Goal: Task Accomplishment & Management: Complete application form

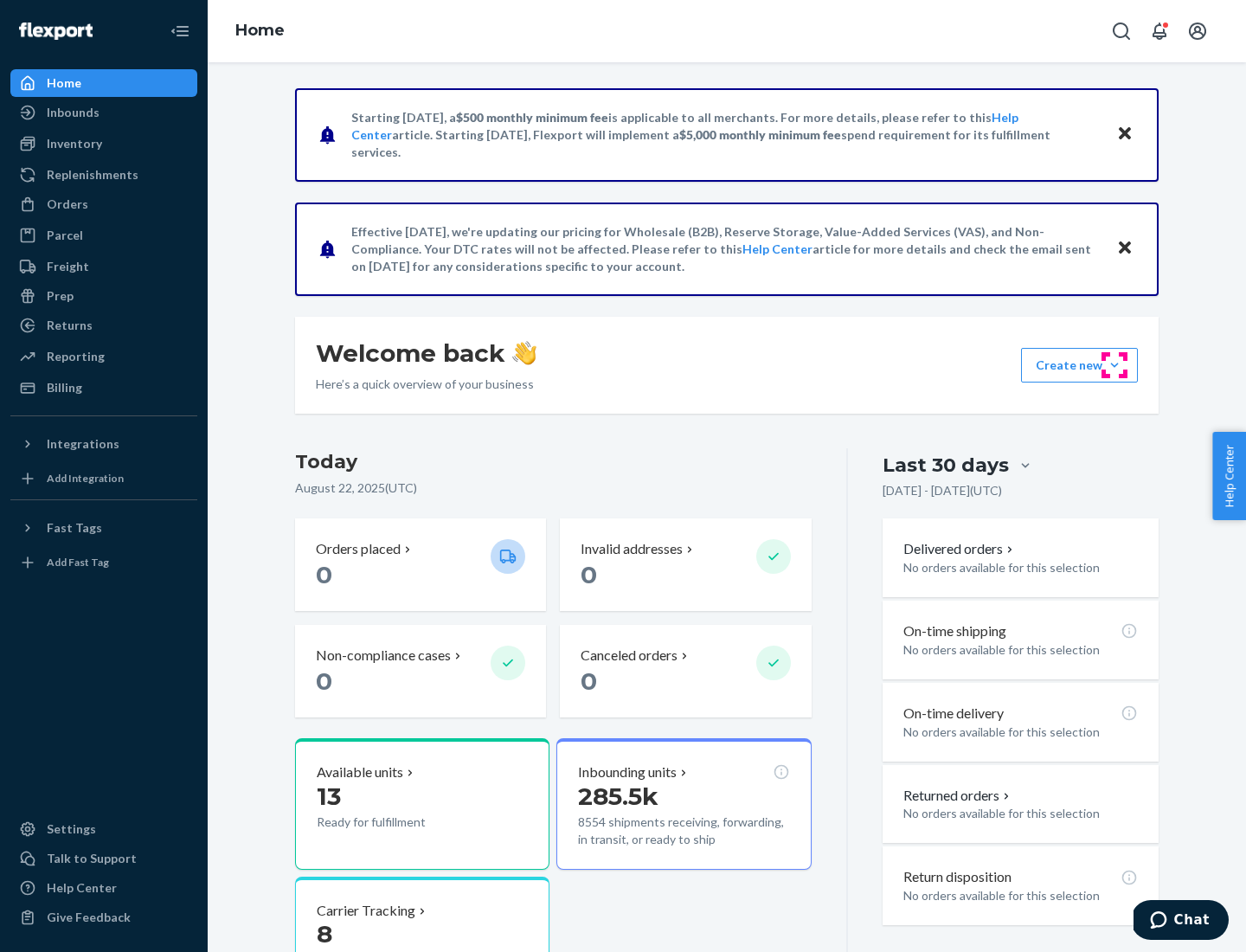
click at [1114, 366] on button "Create new Create new inbound Create new order Create new product" at bounding box center [1080, 365] width 117 height 35
click at [104, 113] on div "Inbounds" at bounding box center [103, 112] width 183 height 24
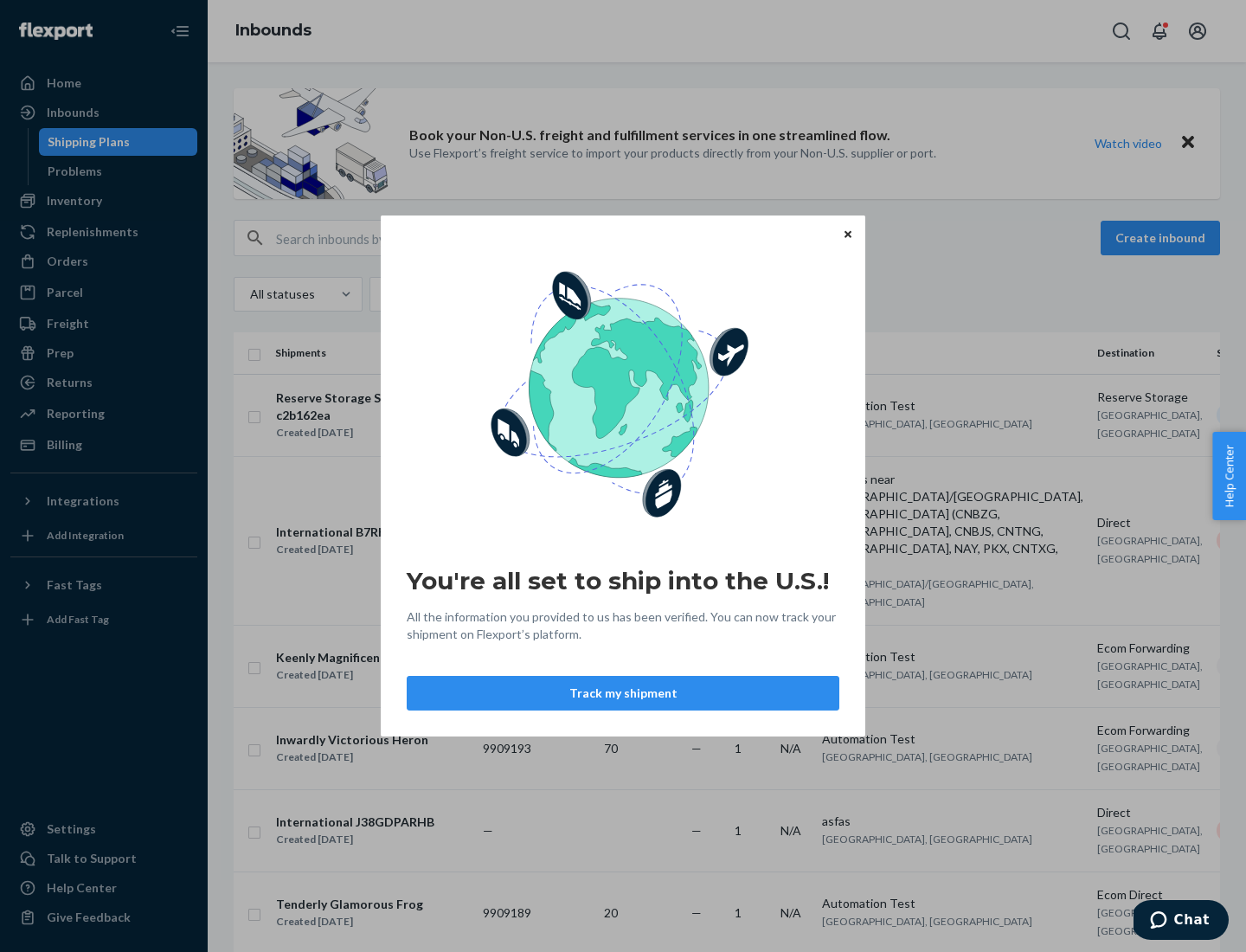
click at [623, 693] on button "Track my shipment" at bounding box center [623, 692] width 433 height 35
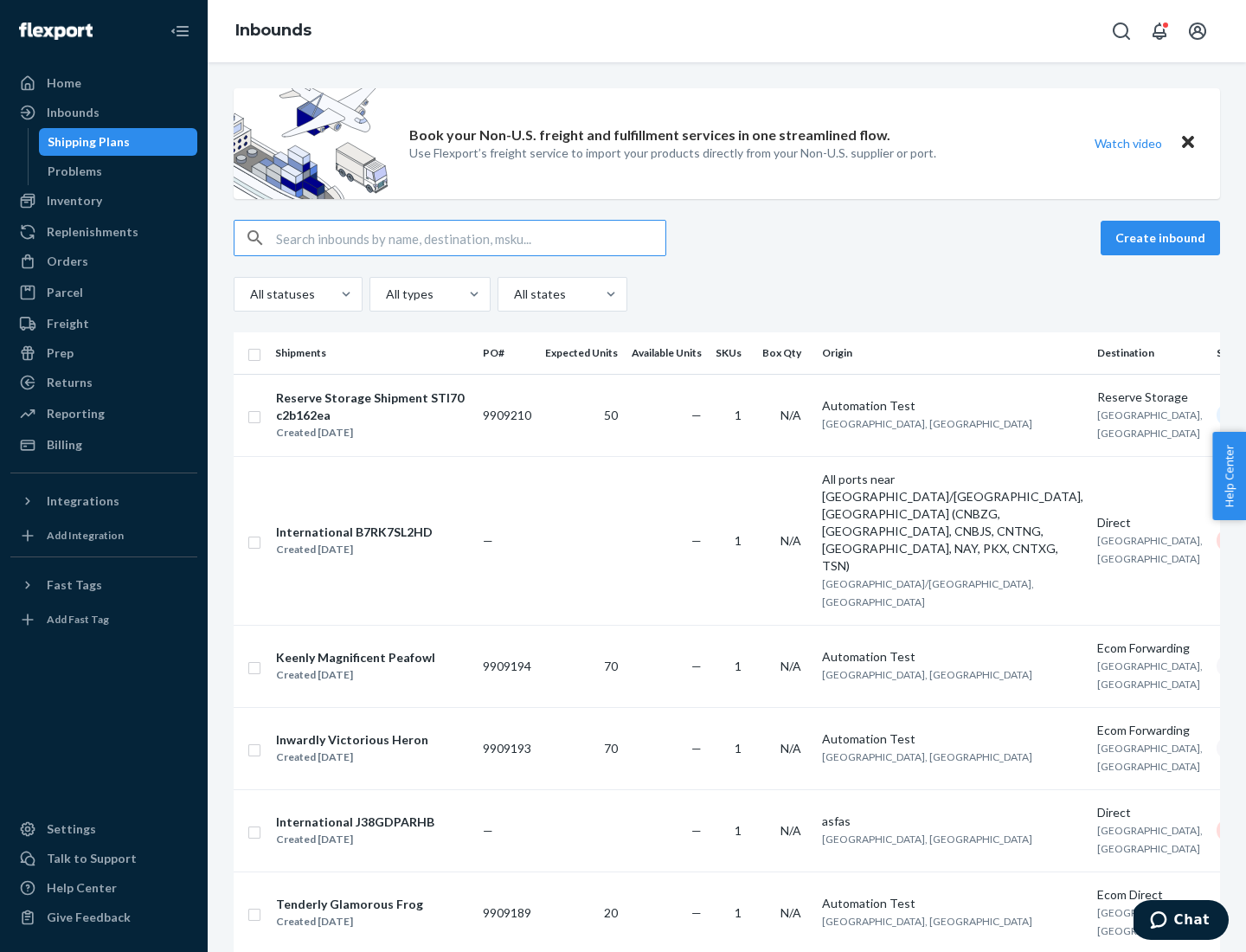
click at [1163, 238] on button "Create inbound" at bounding box center [1160, 238] width 120 height 35
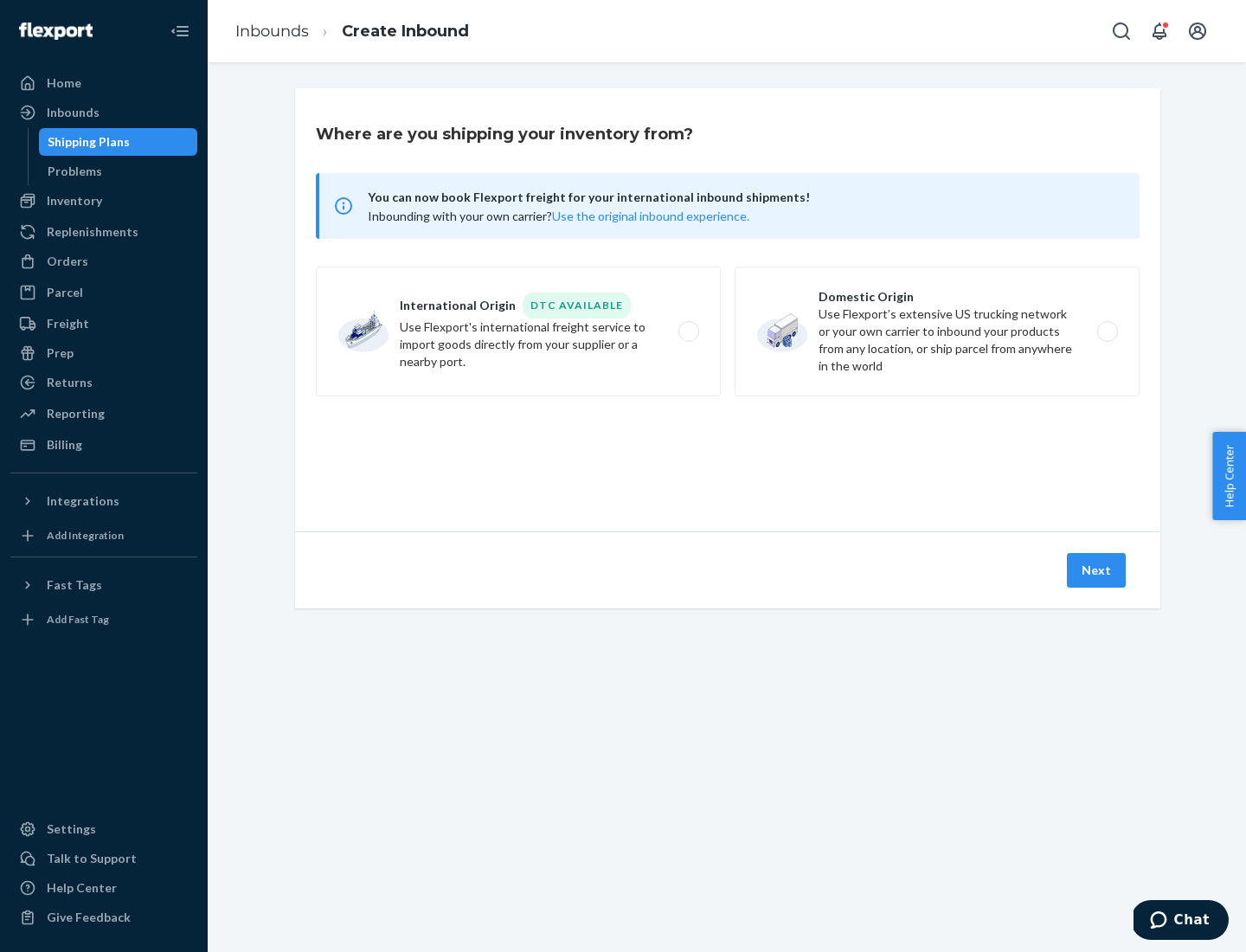
click at [518, 332] on label "International Origin DTC Available Use Flexport's international freight service…" at bounding box center [518, 331] width 405 height 130
click at [688, 332] on input "International Origin DTC Available Use Flexport's international freight service…" at bounding box center [693, 331] width 11 height 11
radio input "true"
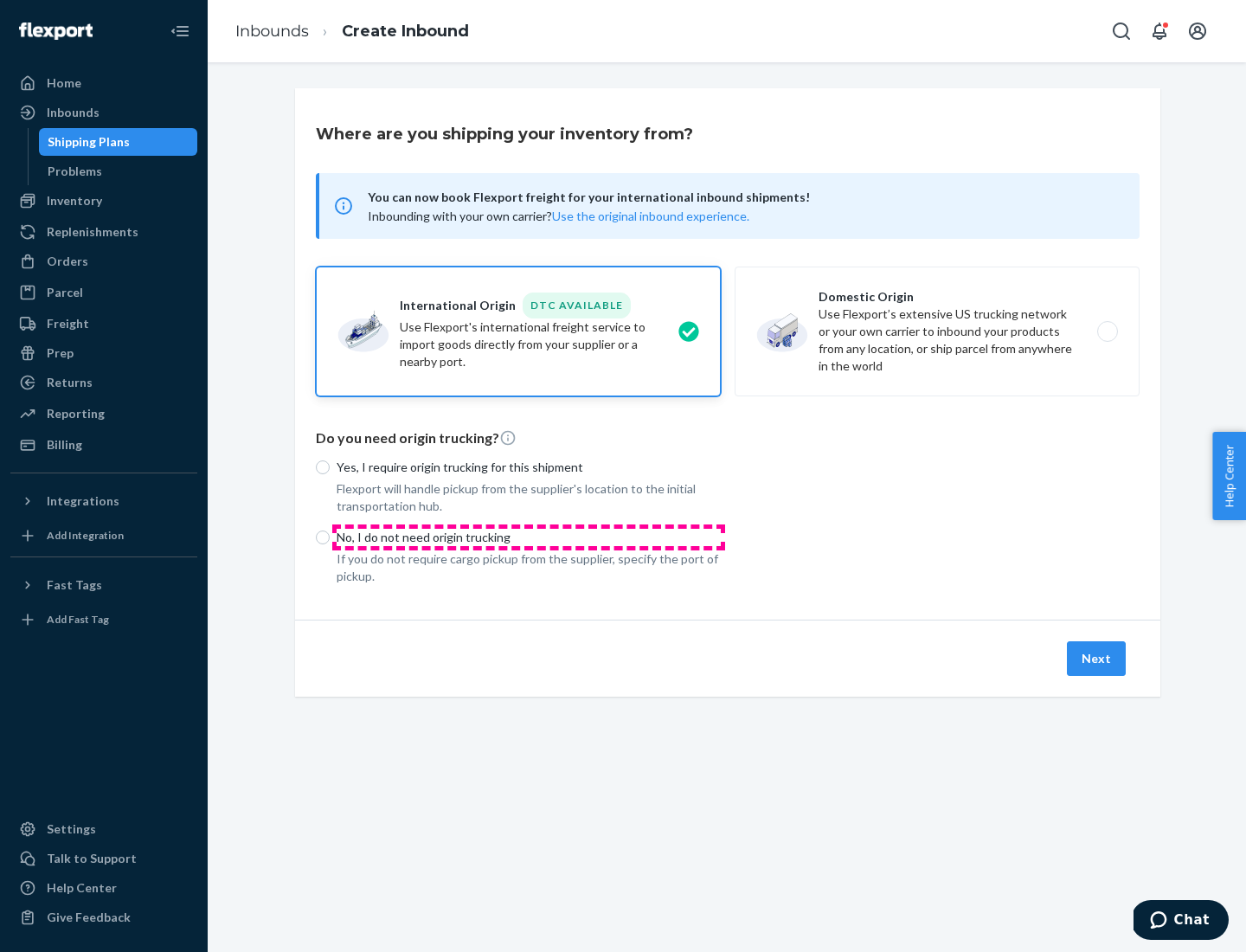
click at [529, 537] on p "No, I do not need origin trucking" at bounding box center [529, 537] width 384 height 17
click at [330, 537] on input "No, I do not need origin trucking" at bounding box center [323, 538] width 14 height 14
radio input "true"
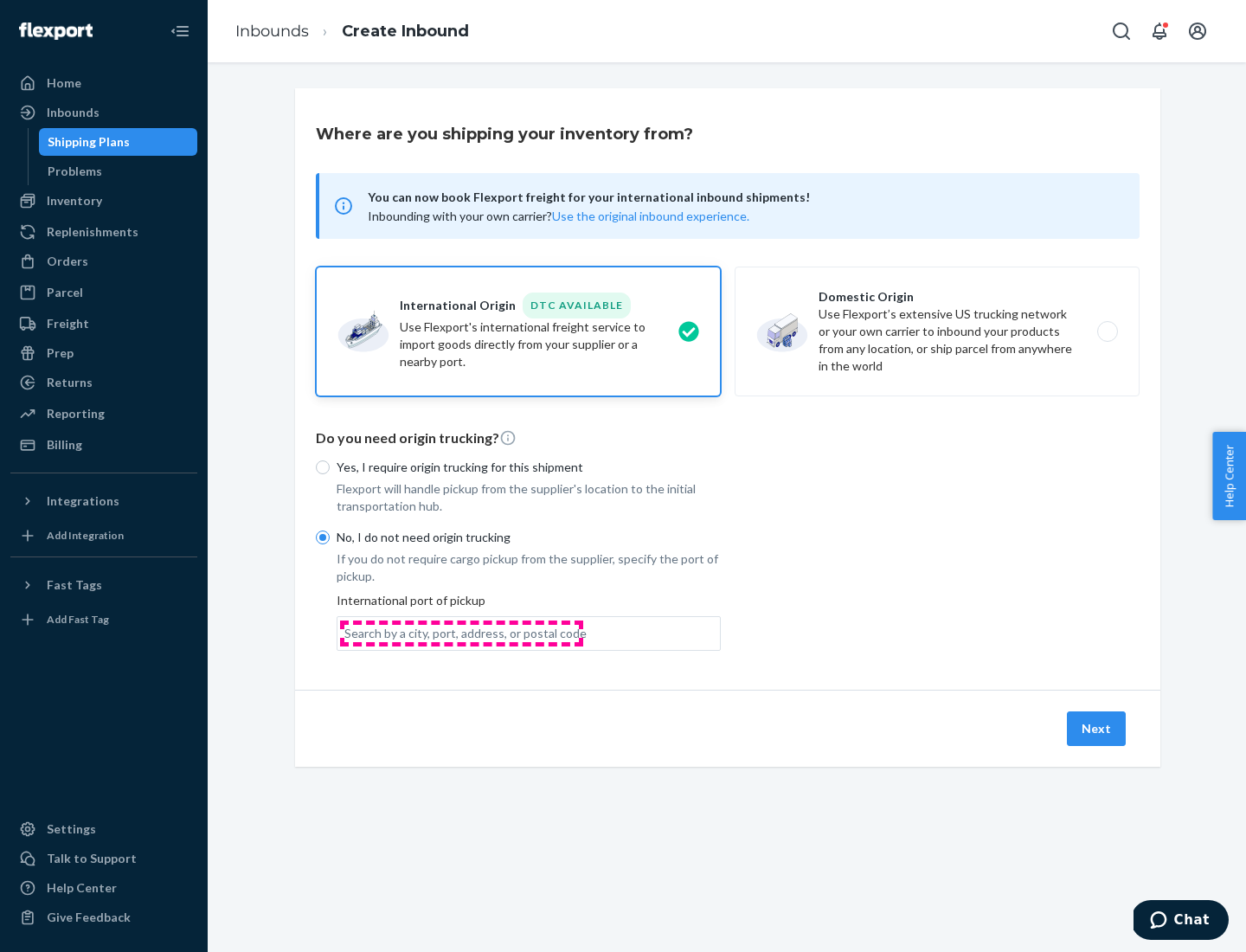
click at [462, 633] on div "Search by a city, port, address, or postal code" at bounding box center [466, 633] width 243 height 17
click at [347, 633] on input "Search by a city, port, address, or postal code" at bounding box center [346, 633] width 2 height 17
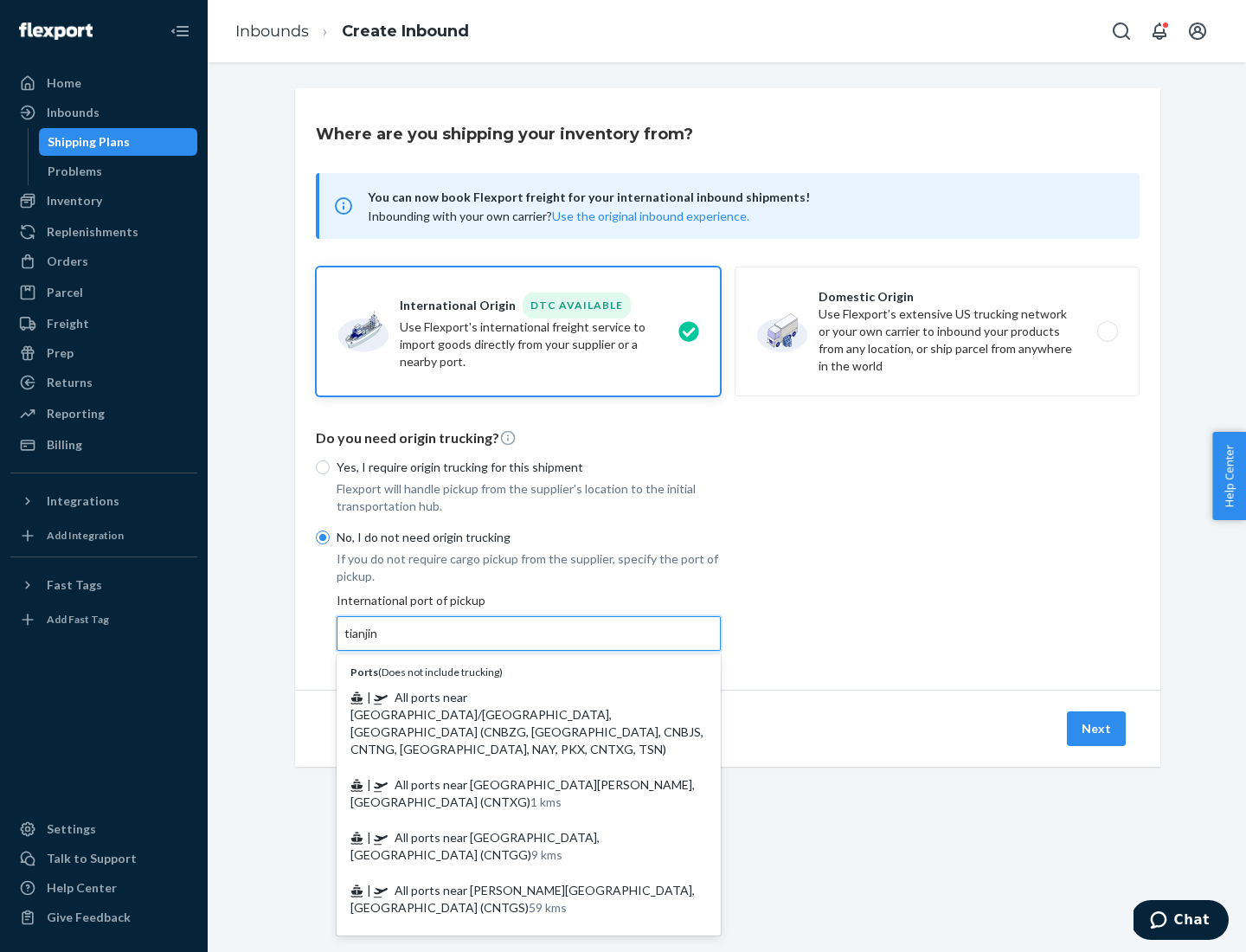
click at [511, 696] on span "| All ports near [GEOGRAPHIC_DATA]/[GEOGRAPHIC_DATA], [GEOGRAPHIC_DATA] (CNBZG,…" at bounding box center [527, 722] width 353 height 66
click at [380, 642] on input "tianjin" at bounding box center [363, 633] width 36 height 17
type input "All ports near [GEOGRAPHIC_DATA]/[GEOGRAPHIC_DATA], [GEOGRAPHIC_DATA] (CNBZG, […"
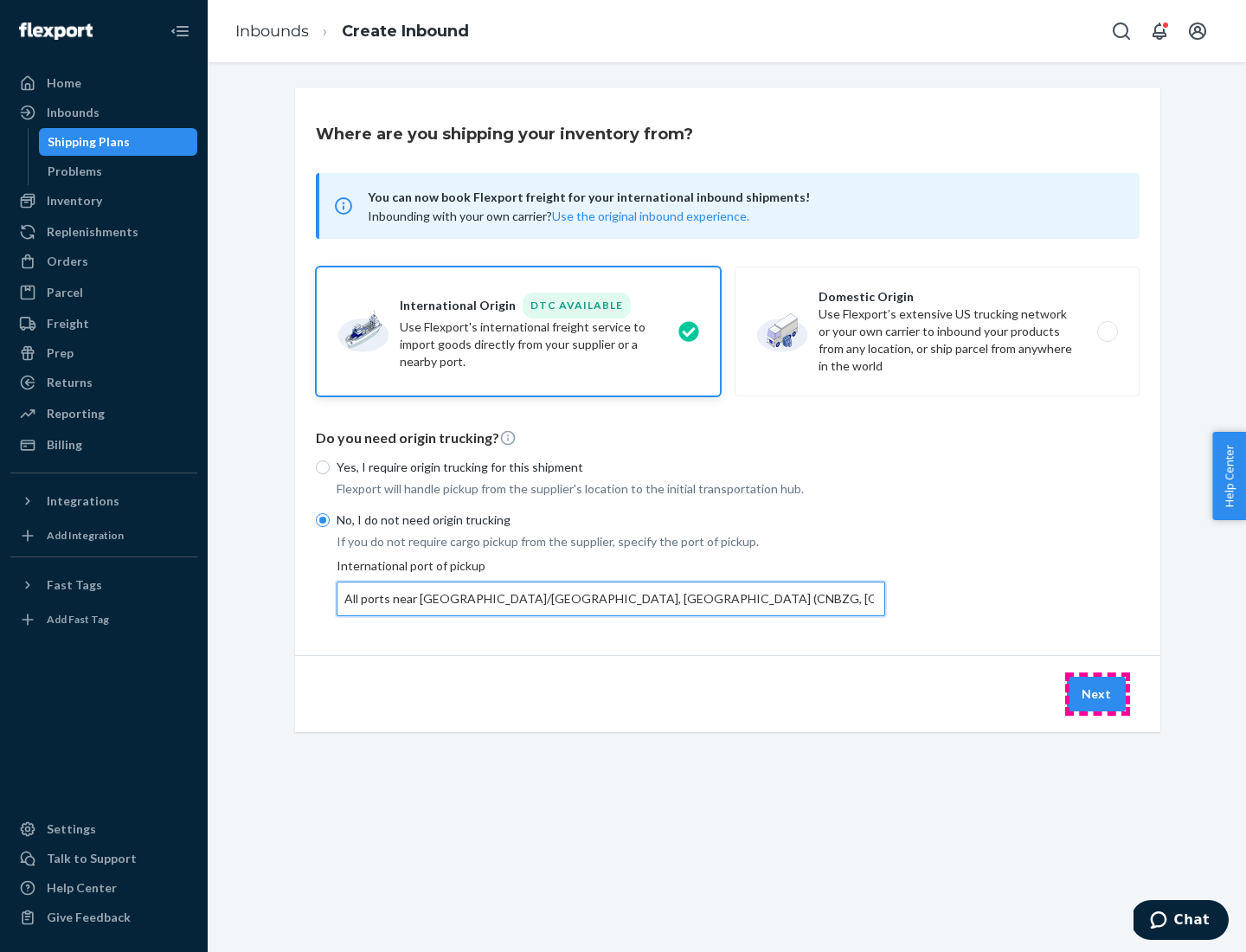
click at [1097, 693] on button "Next" at bounding box center [1095, 693] width 58 height 35
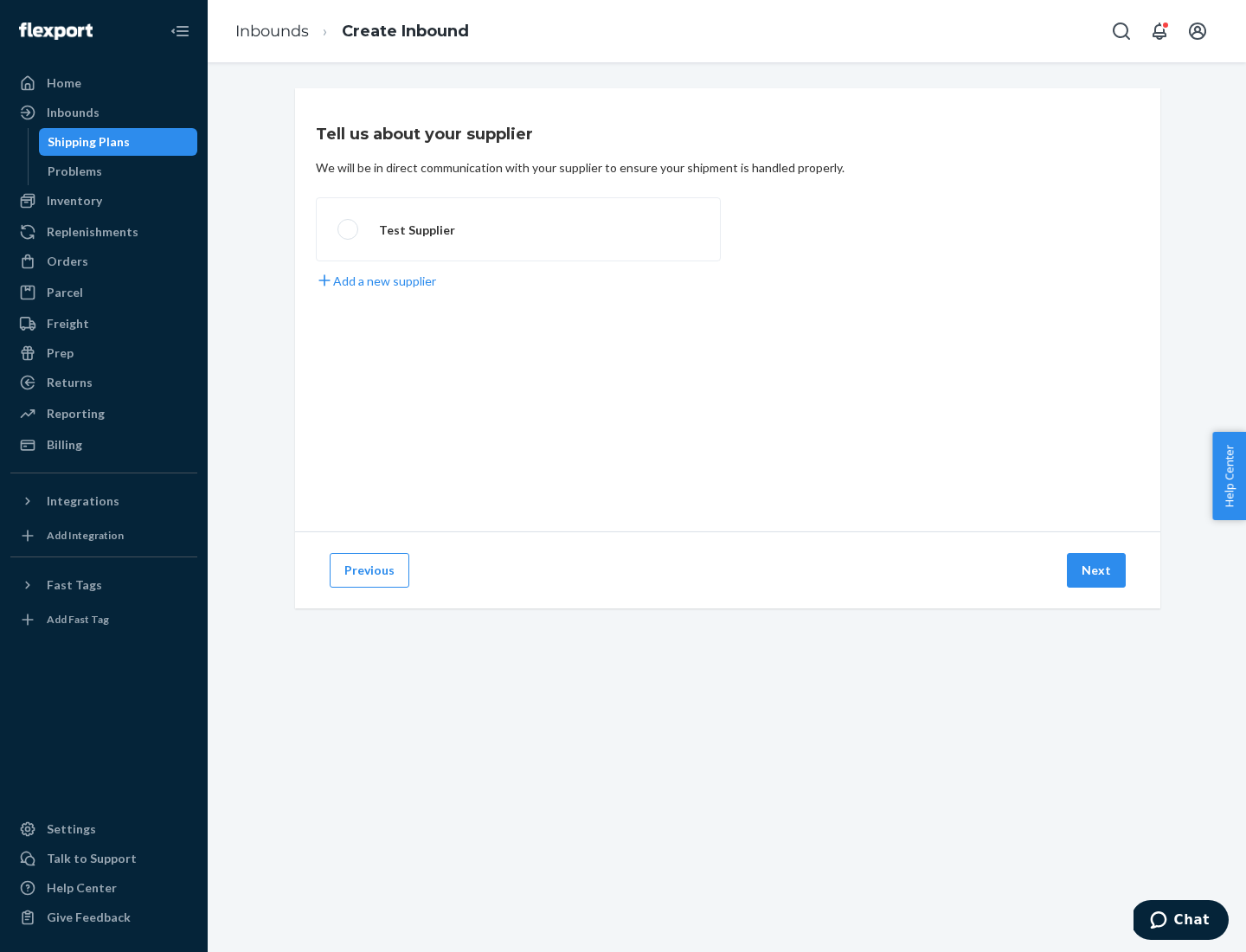
click at [518, 230] on label "Test Supplier" at bounding box center [518, 229] width 405 height 64
click at [349, 230] on input "Test Supplier" at bounding box center [343, 229] width 11 height 11
radio input "true"
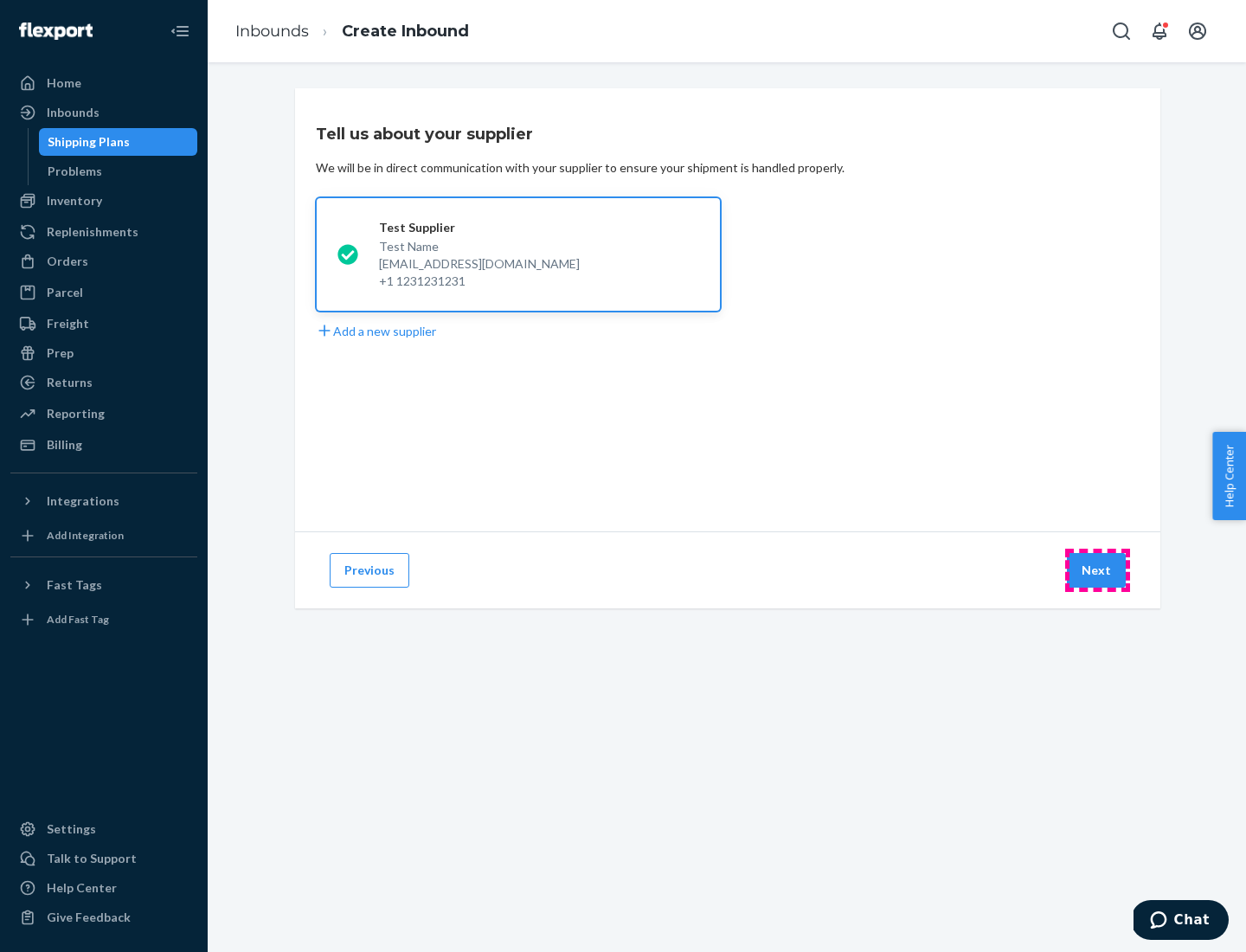
click at [1097, 571] on button "Next" at bounding box center [1095, 570] width 58 height 35
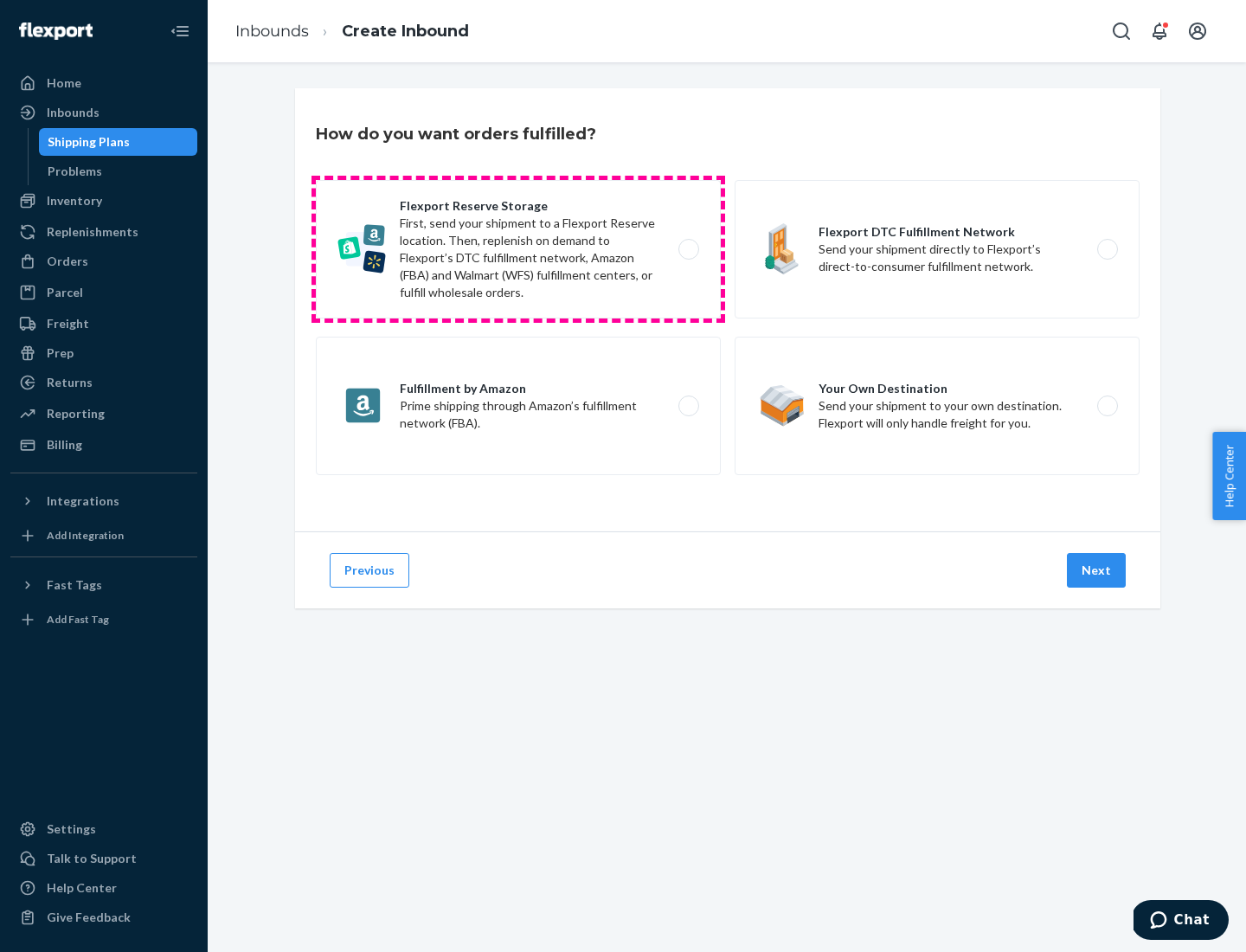
click at [518, 250] on label "Flexport Reserve Storage First, send your shipment to a Flexport Reserve locati…" at bounding box center [518, 250] width 405 height 139
click at [688, 250] on input "Flexport Reserve Storage First, send your shipment to a Flexport Reserve locati…" at bounding box center [693, 249] width 11 height 11
radio input "true"
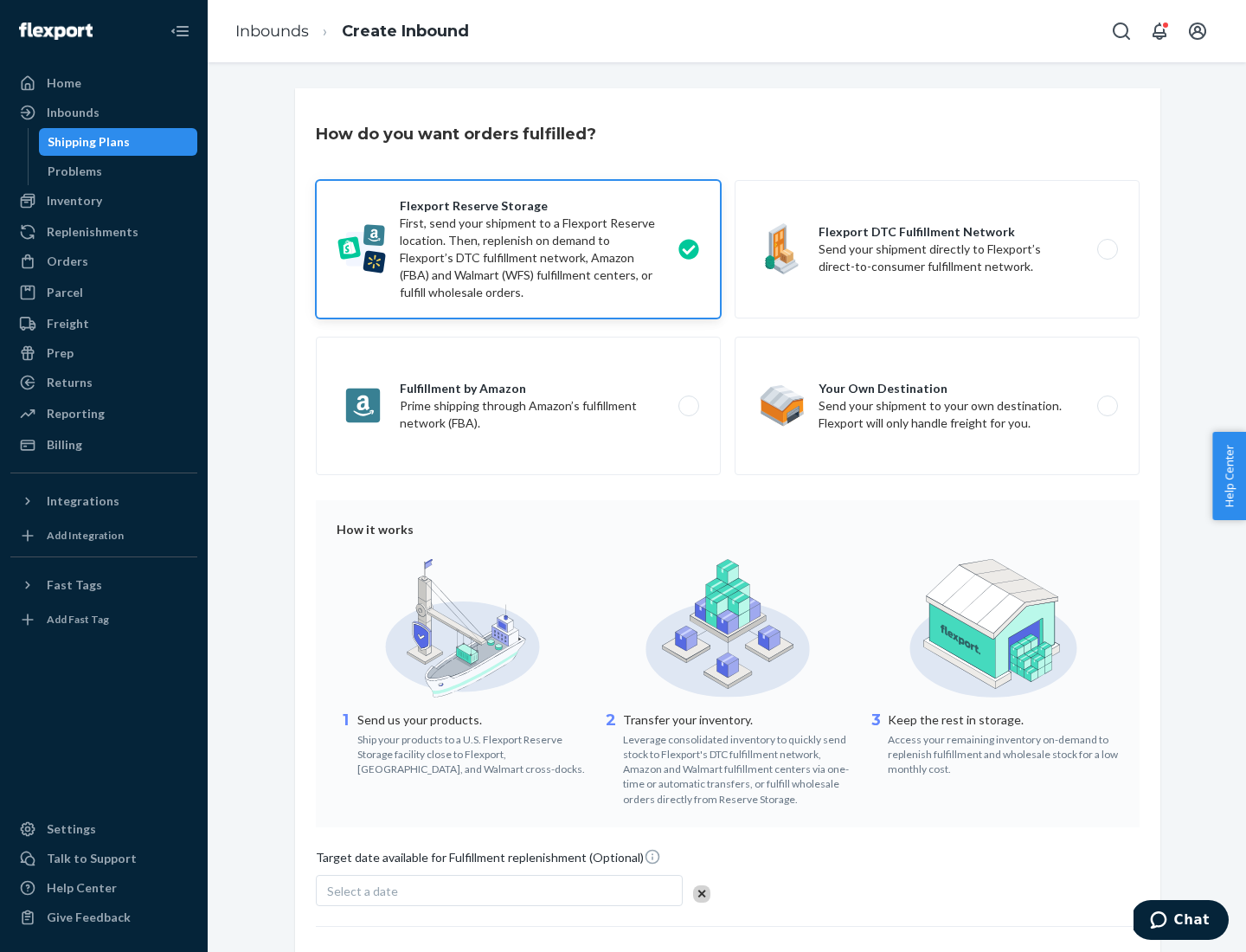
scroll to position [142, 0]
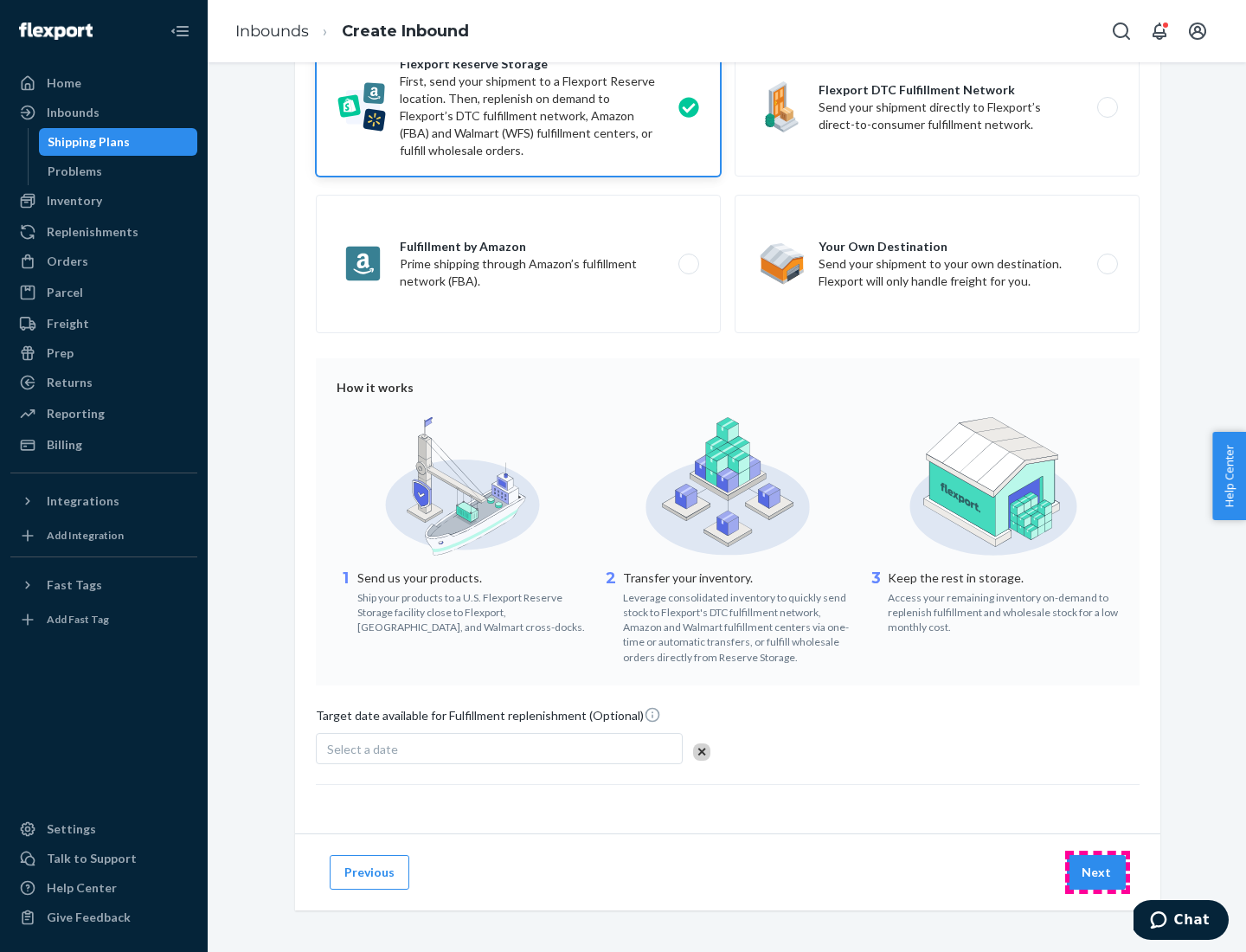
click at [1097, 872] on button "Next" at bounding box center [1095, 872] width 58 height 35
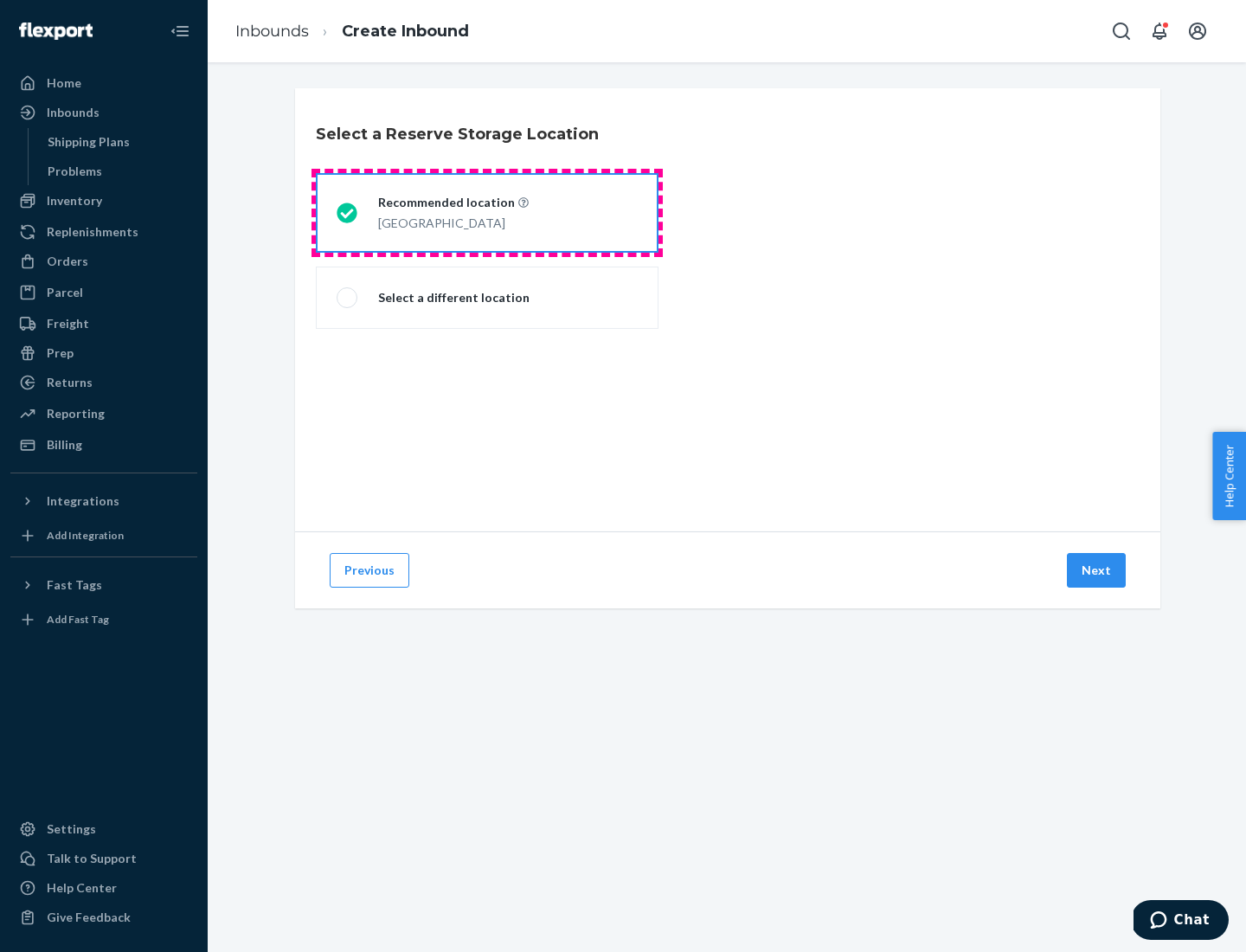
click at [487, 213] on div "[GEOGRAPHIC_DATA]" at bounding box center [454, 221] width 151 height 21
click at [348, 213] on input "Recommended location [GEOGRAPHIC_DATA]" at bounding box center [342, 213] width 11 height 11
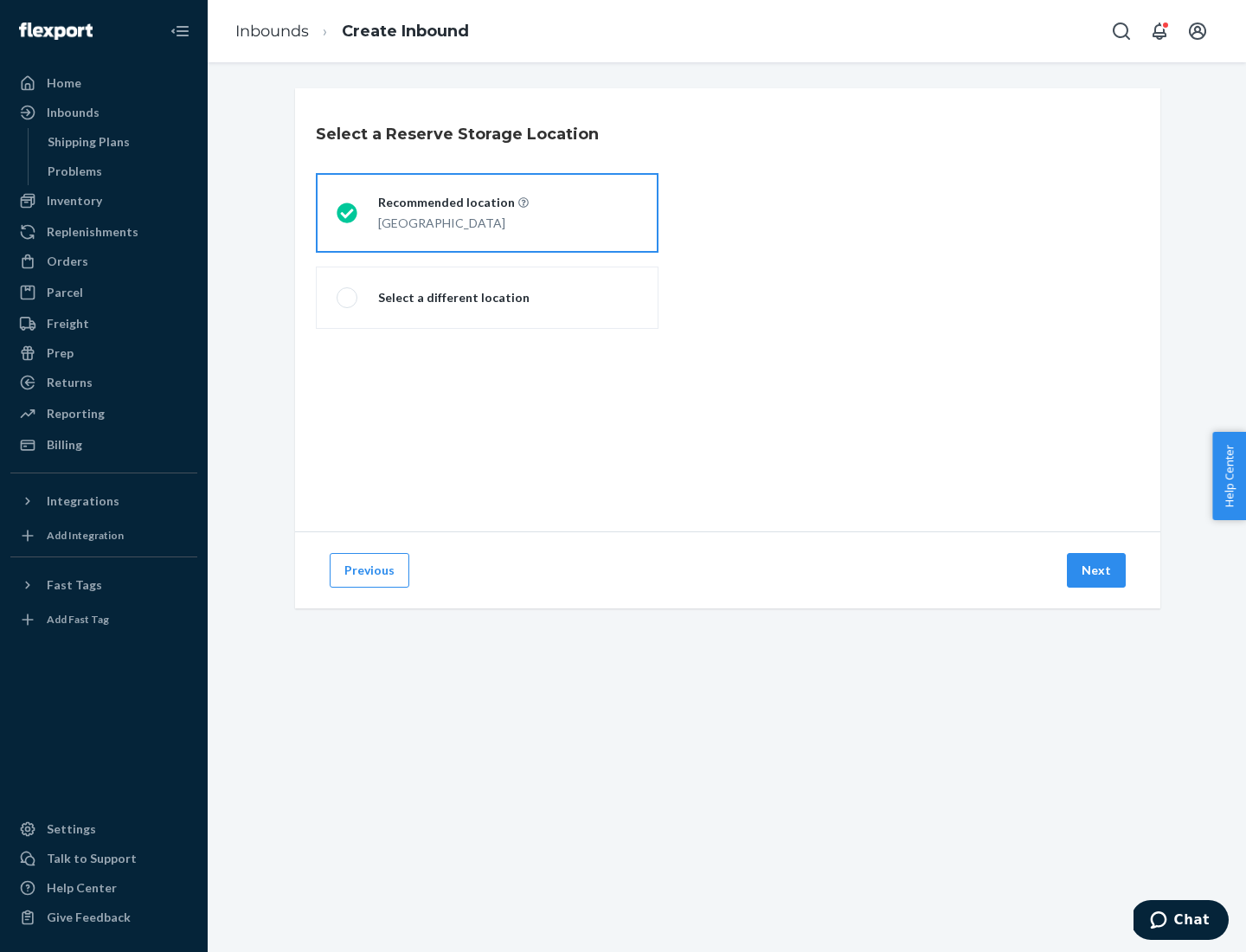
click at [1097, 571] on button "Next" at bounding box center [1095, 570] width 58 height 35
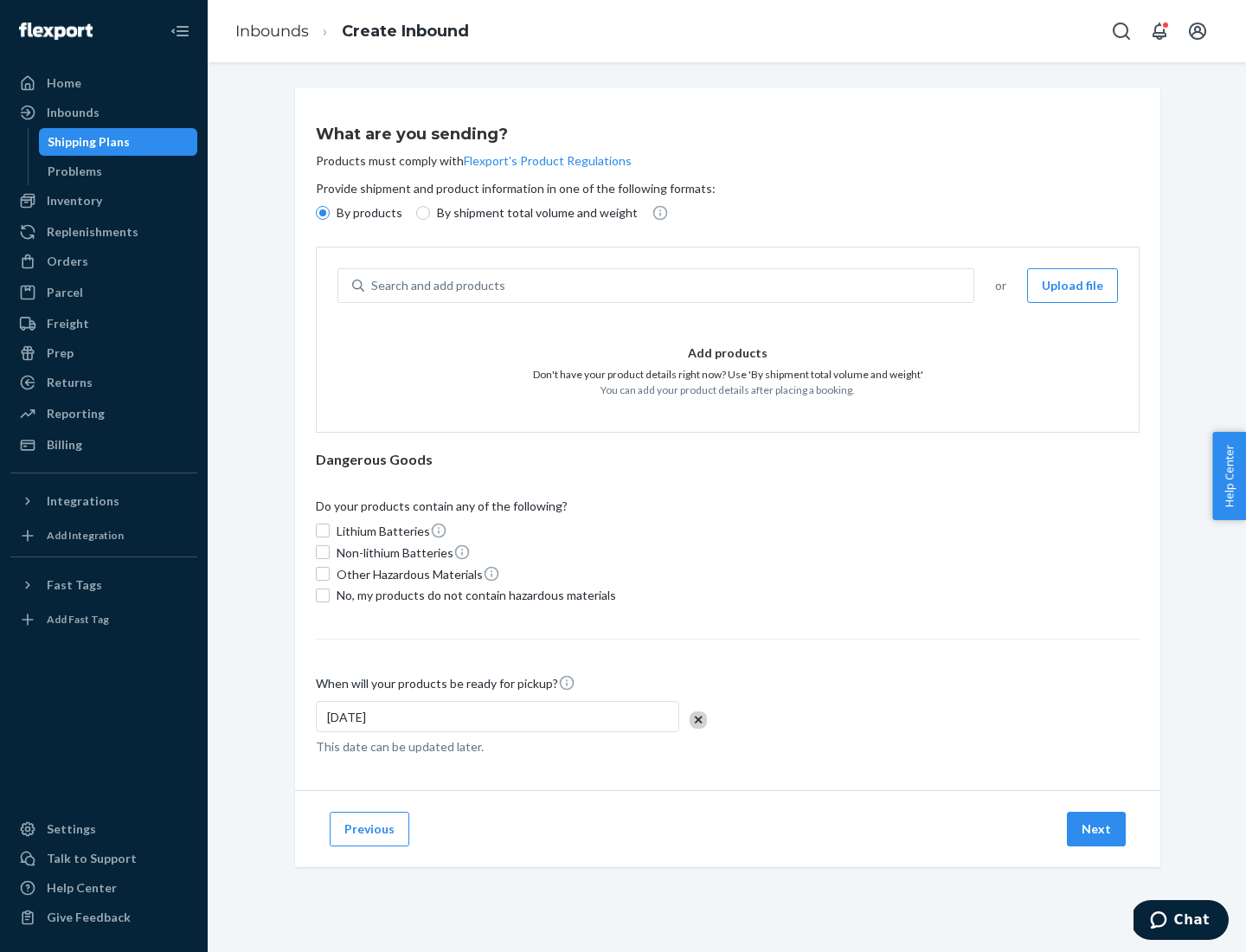
click at [670, 285] on div "Search and add products" at bounding box center [669, 285] width 609 height 31
click at [373, 285] on input "Search and add products" at bounding box center [372, 285] width 2 height 17
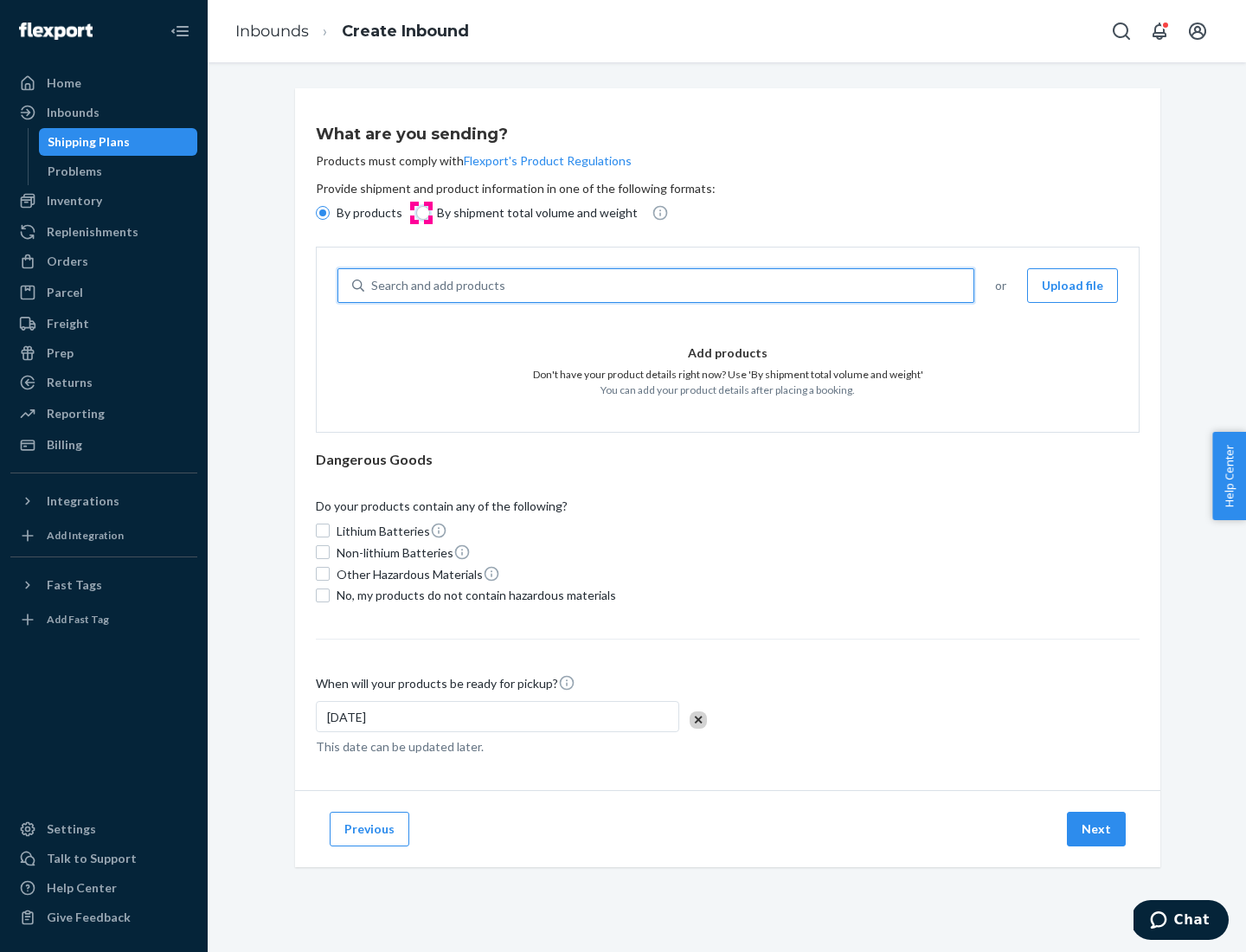
click at [421, 213] on input "By shipment total volume and weight" at bounding box center [423, 213] width 14 height 14
radio input "true"
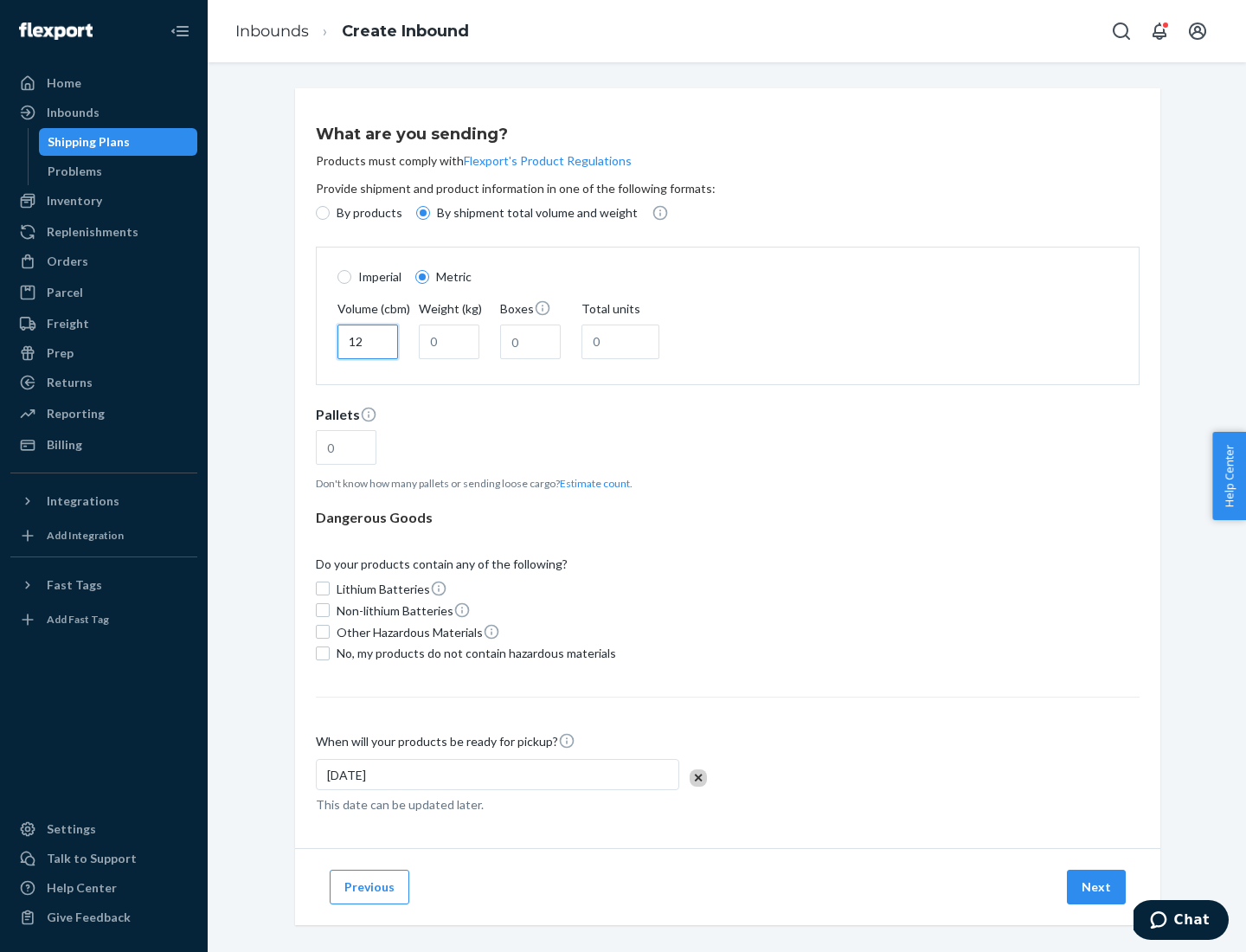
type input "12"
type input "22"
type input "222"
type input "121"
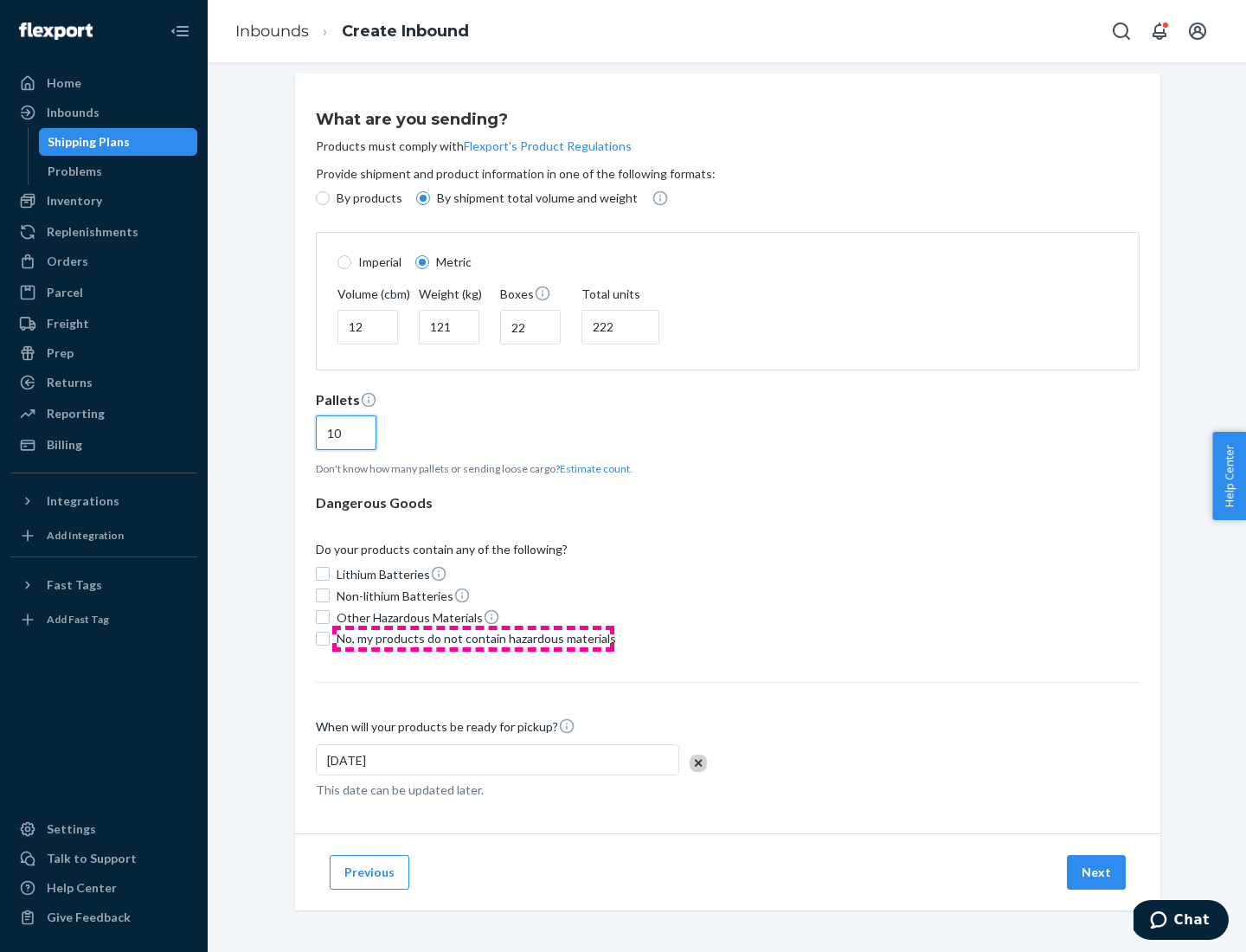
type input "10"
click at [473, 638] on span "No, my products do not contain hazardous materials" at bounding box center [476, 638] width 279 height 17
click at [330, 638] on input "No, my products do not contain hazardous materials" at bounding box center [323, 639] width 14 height 14
checkbox input "true"
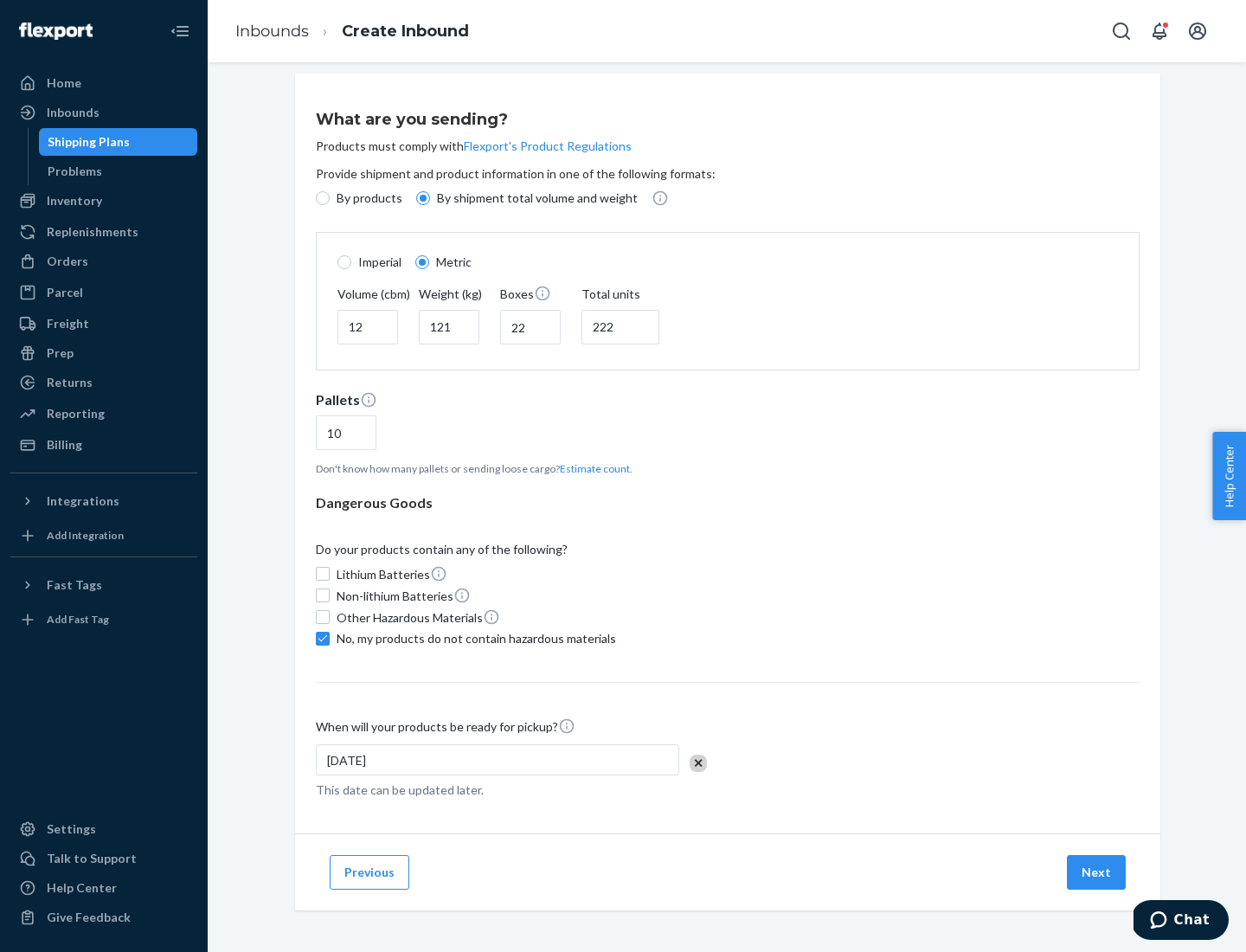
click at [1097, 872] on button "Next" at bounding box center [1095, 872] width 58 height 35
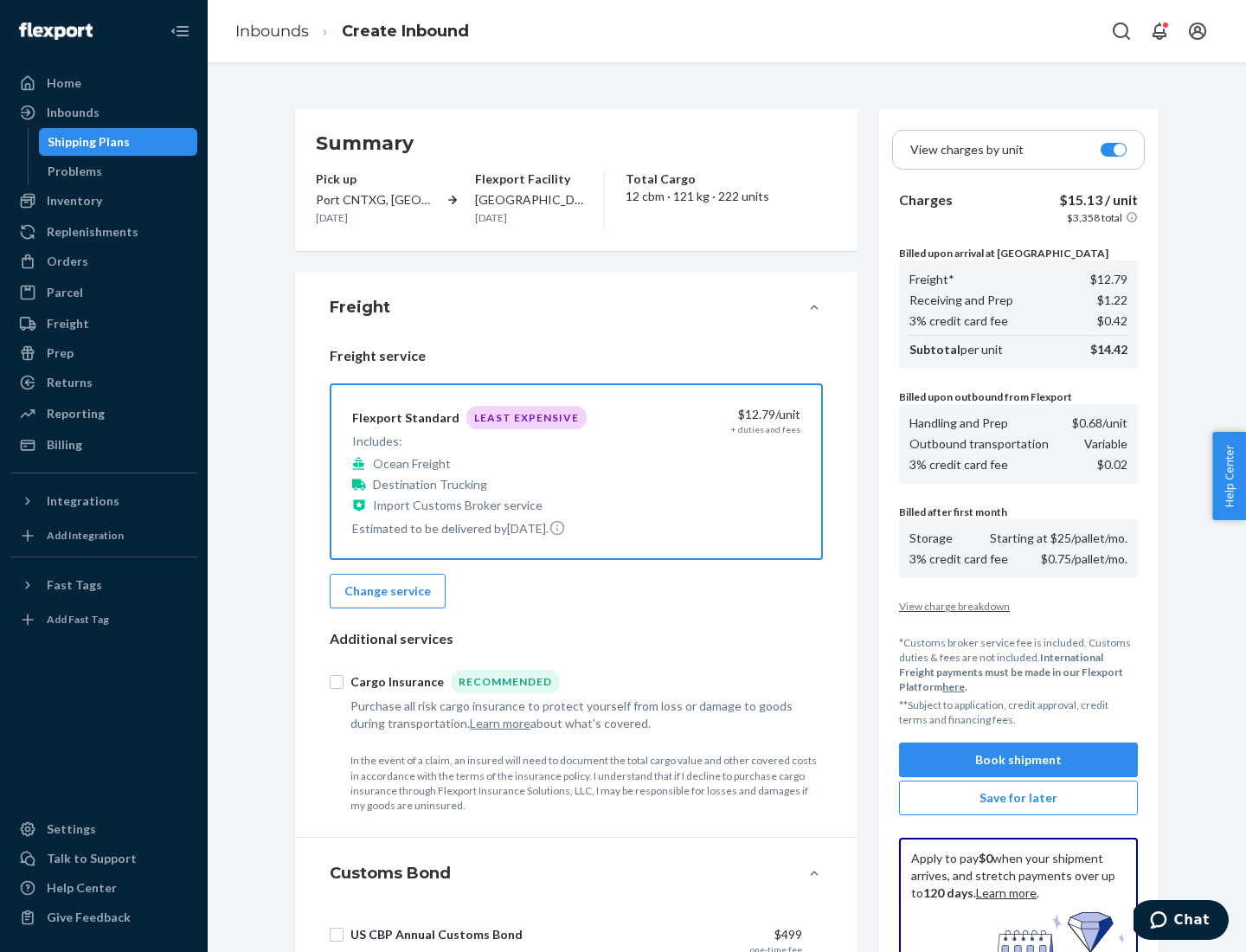
scroll to position [253, 0]
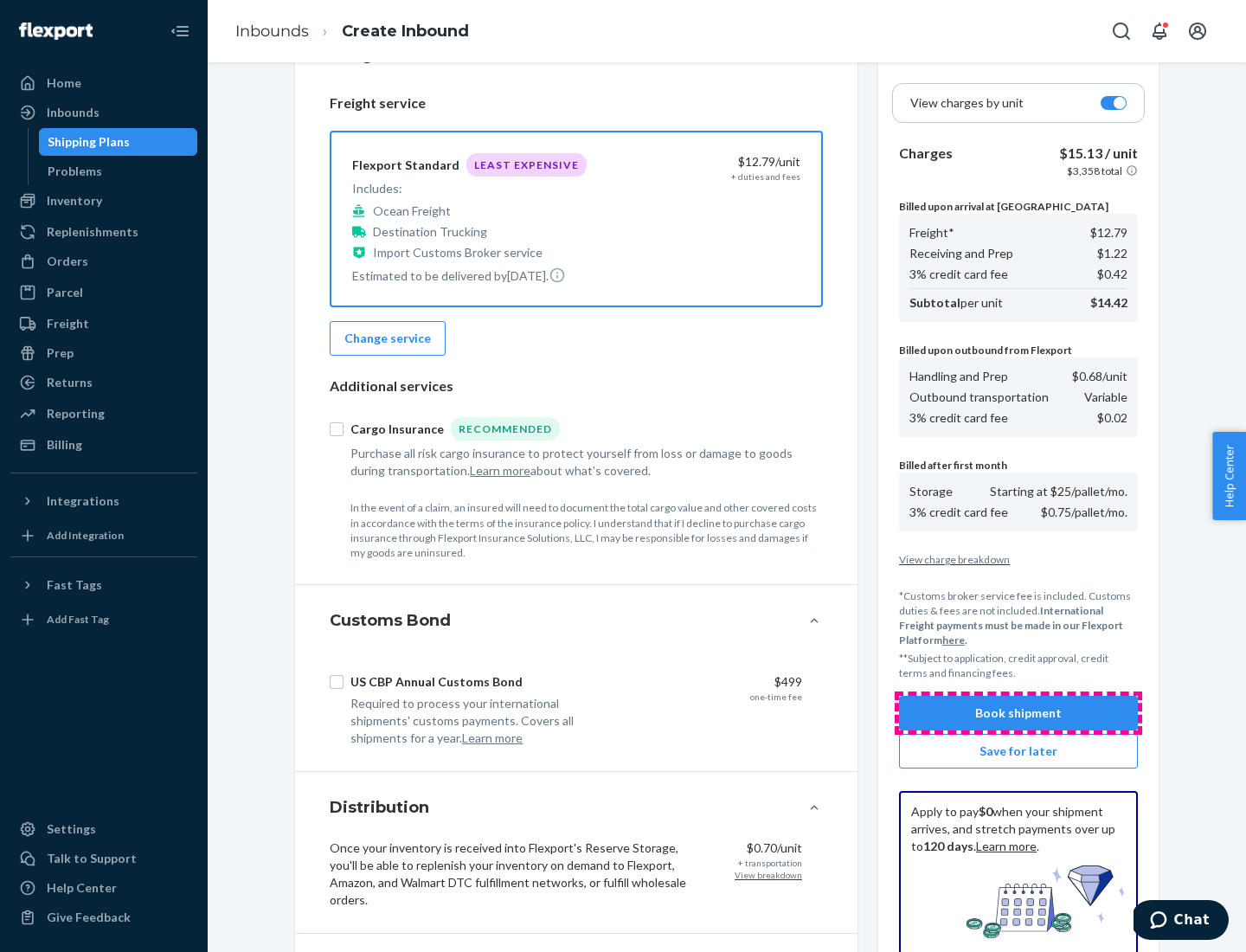
click at [1018, 713] on button "Book shipment" at bounding box center [1018, 713] width 239 height 35
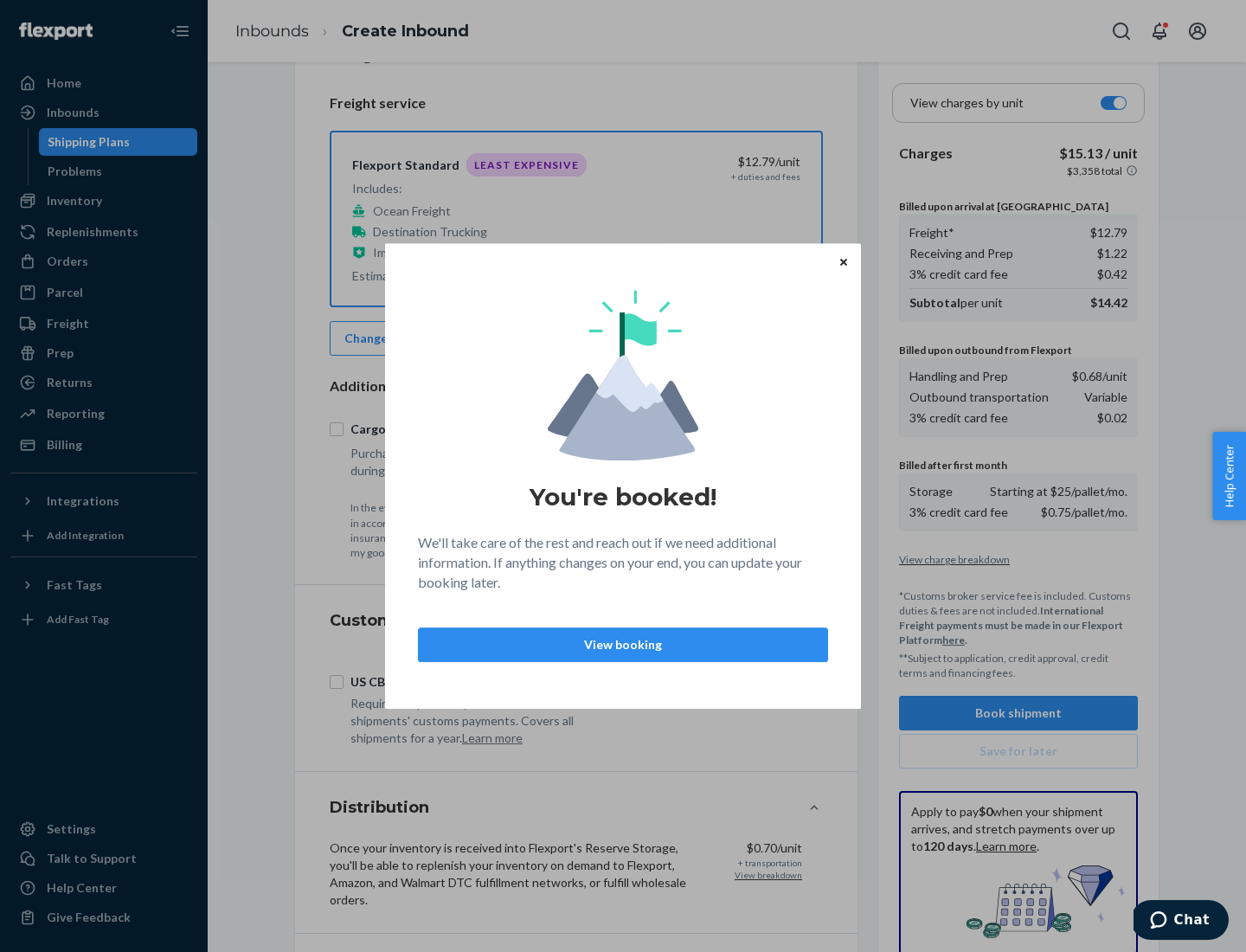
click at [623, 644] on p "View booking" at bounding box center [623, 644] width 380 height 17
